Goal: Check status: Check status

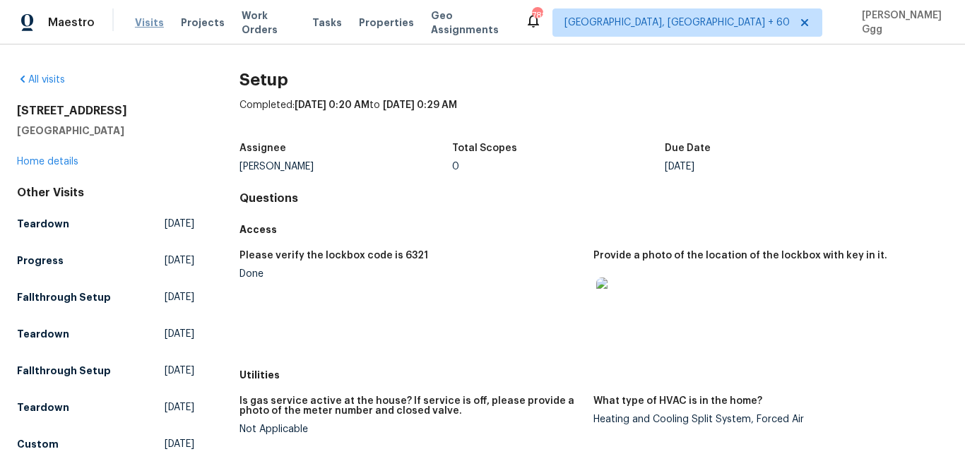
click at [136, 28] on span "Visits" at bounding box center [149, 23] width 29 height 14
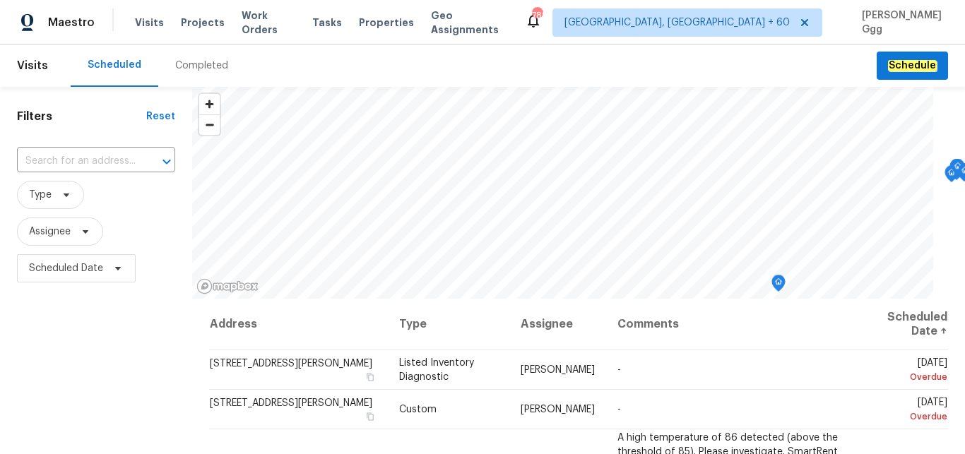
click at [206, 64] on div "Completed" at bounding box center [201, 66] width 53 height 14
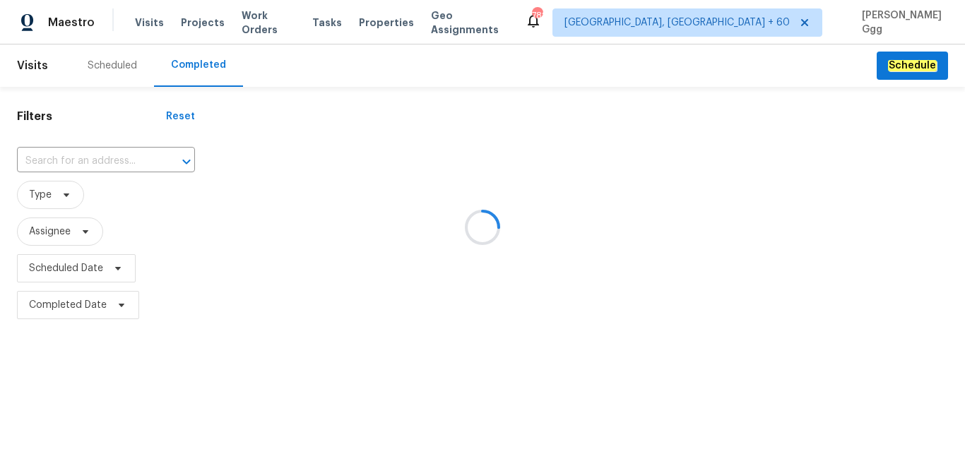
click at [66, 155] on div at bounding box center [482, 227] width 965 height 454
click at [43, 158] on div at bounding box center [482, 227] width 965 height 454
click at [43, 158] on input "text" at bounding box center [86, 162] width 139 height 22
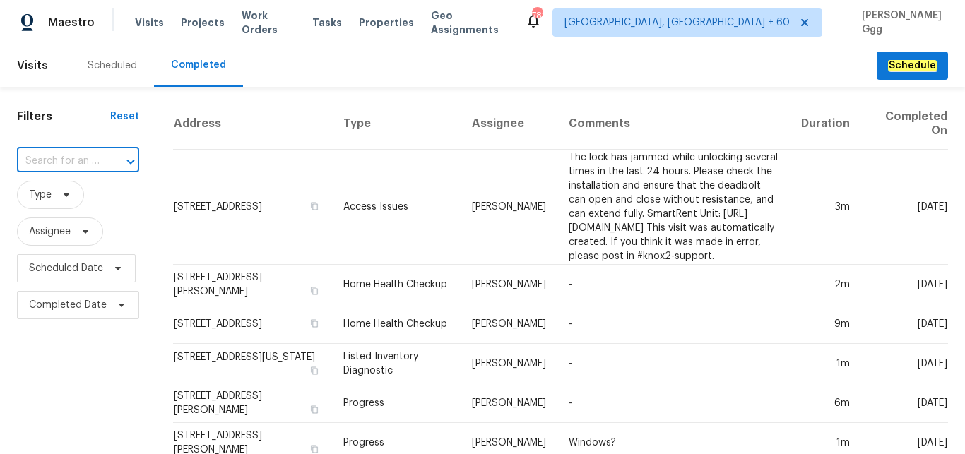
paste input "[STREET_ADDRESS]"
type input "[STREET_ADDRESS]"
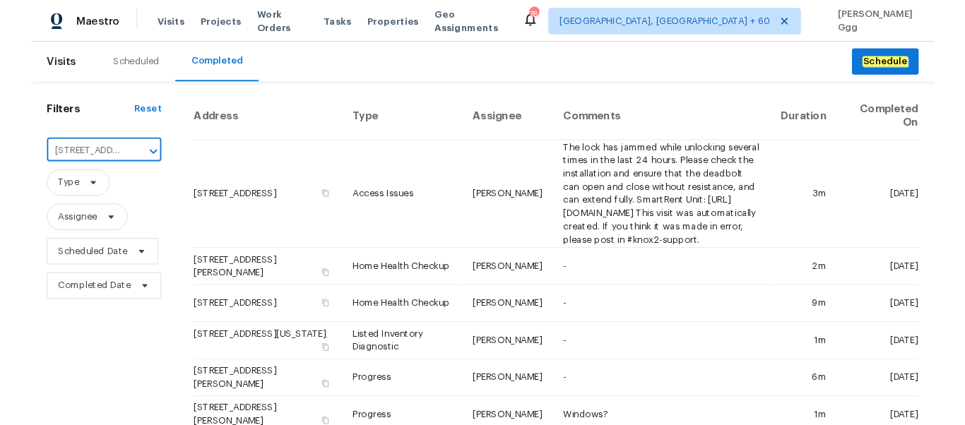
scroll to position [0, 130]
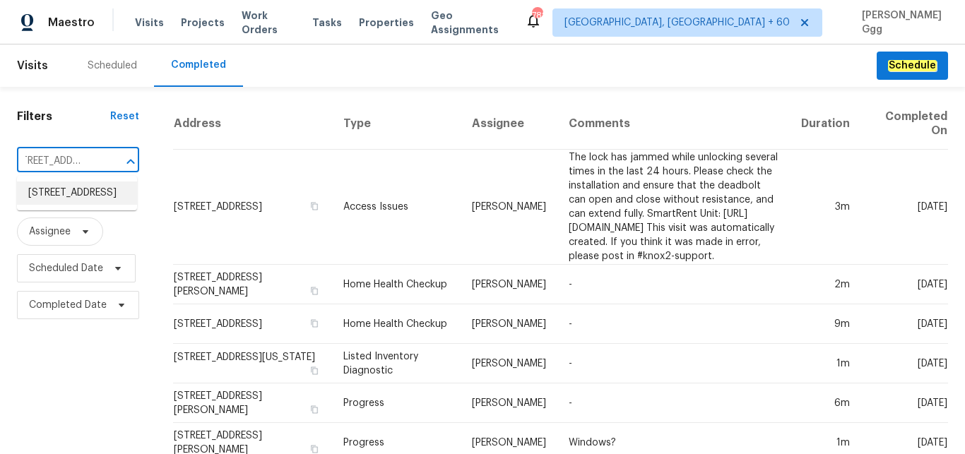
click at [74, 205] on li "[STREET_ADDRESS]" at bounding box center [77, 193] width 120 height 23
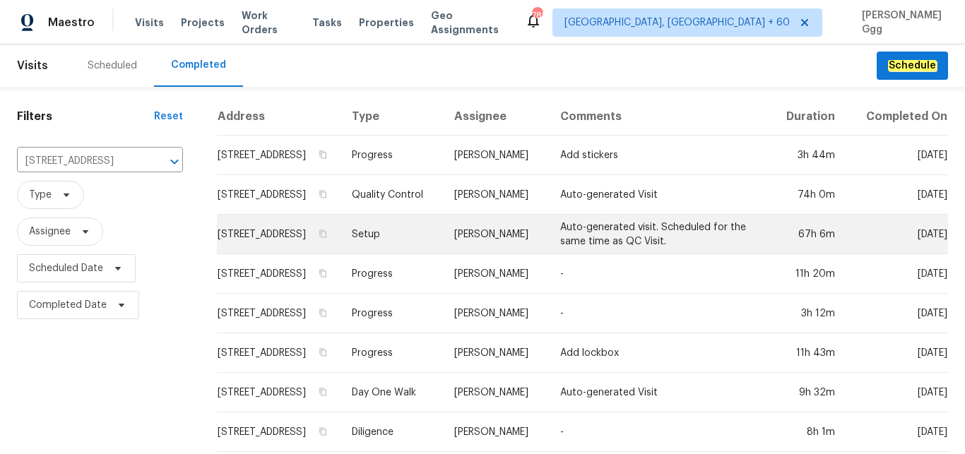
click at [430, 253] on td "Setup" at bounding box center [392, 235] width 102 height 40
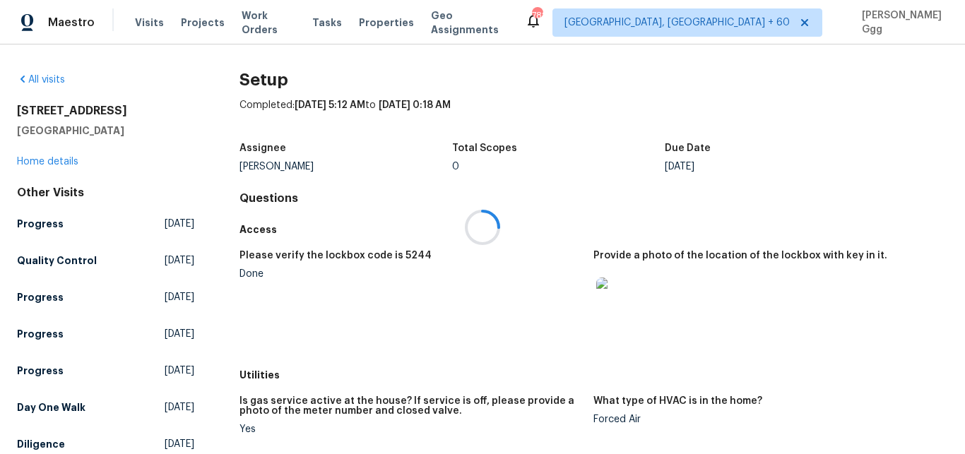
click at [373, 182] on div at bounding box center [482, 227] width 965 height 454
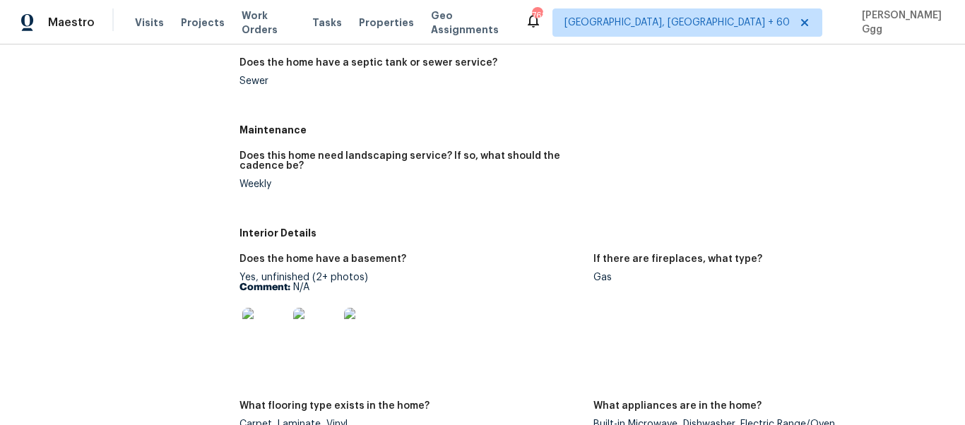
scroll to position [238, 0]
